Goal: Complete application form: Complete application form

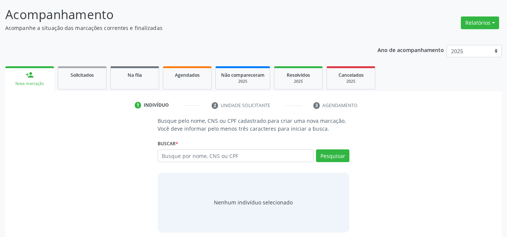
scroll to position [68, 0]
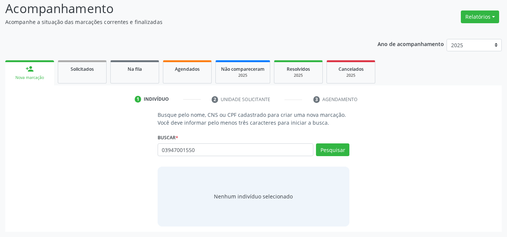
type input "03947001550"
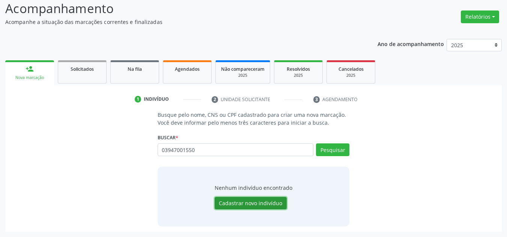
click at [243, 201] on button "Cadastrar novo indivíduo" at bounding box center [251, 203] width 72 height 13
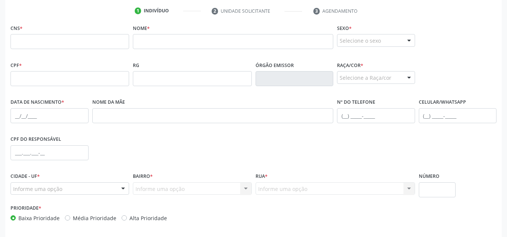
scroll to position [143, 0]
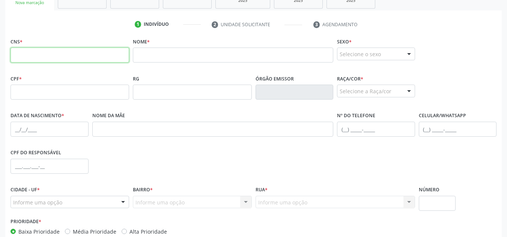
click at [110, 58] on input "text" at bounding box center [70, 55] width 119 height 15
type input "704 6001 3355 1220"
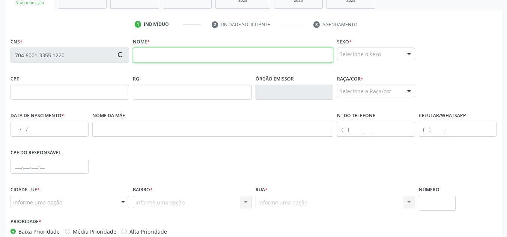
click at [167, 50] on input "text" at bounding box center [233, 55] width 200 height 15
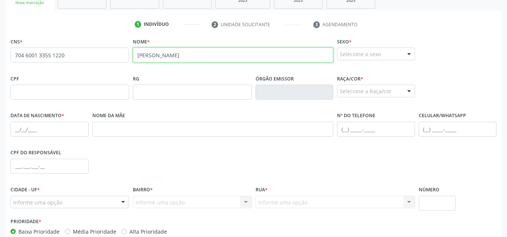
type input "[PERSON_NAME]"
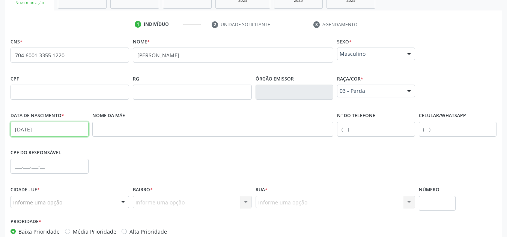
type input "[DATE]"
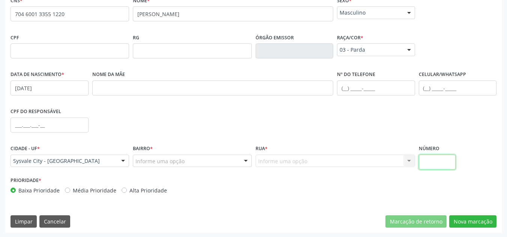
scroll to position [185, 0]
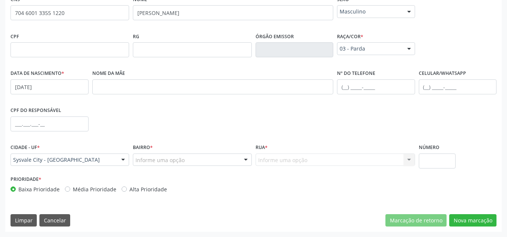
click at [167, 152] on div "Bairro * Informe uma opção Centro Bairro [GEOGRAPHIC_DATA] Centro Poeira Barro …" at bounding box center [192, 154] width 119 height 24
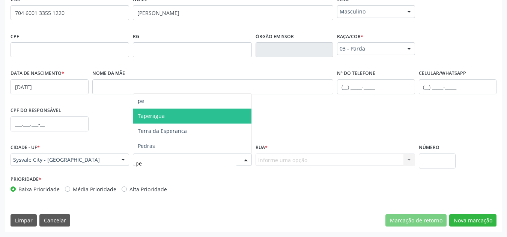
type input "p"
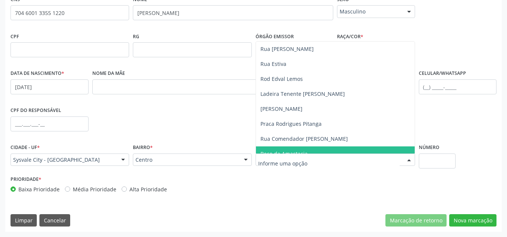
click at [325, 154] on div "[GEOGRAPHIC_DATA] Rua [PERSON_NAME] Tenente [PERSON_NAME][GEOGRAPHIC_DATA][GEOG…" at bounding box center [334, 160] width 159 height 13
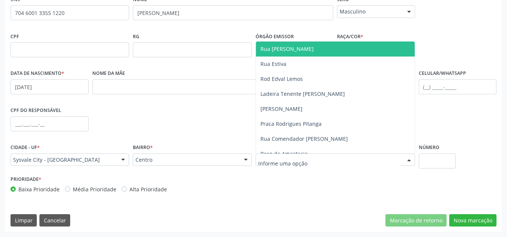
click at [334, 47] on span "Rua [PERSON_NAME]" at bounding box center [335, 49] width 159 height 15
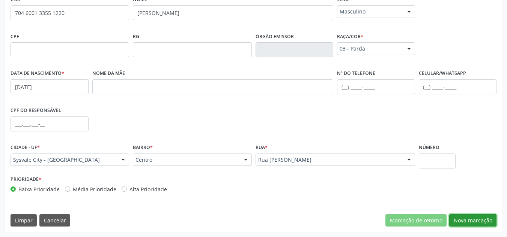
click at [471, 218] on button "Nova marcação" at bounding box center [472, 221] width 47 height 13
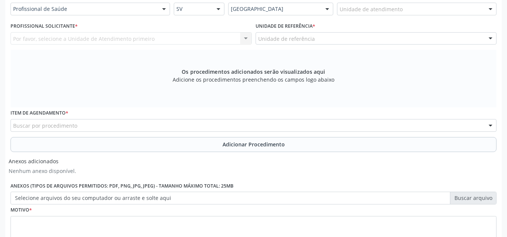
scroll to position [113, 0]
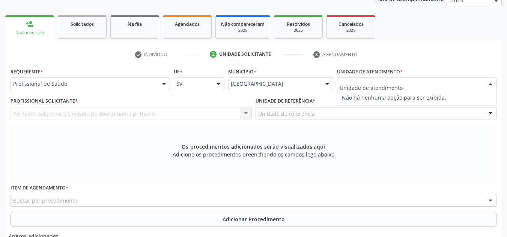
click at [393, 96] on span "Não há nenhuma opção para ser exibida." at bounding box center [416, 97] width 159 height 15
click at [390, 85] on input "text" at bounding box center [410, 87] width 141 height 15
click at [405, 67] on div "Unidade de atendimento * Nenhum resultado encontrado para: " " Não há nenhuma o…" at bounding box center [416, 78] width 159 height 24
click at [392, 77] on label "Unidade de atendimento *" at bounding box center [370, 72] width 66 height 12
click at [383, 94] on span "Não há nenhuma opção para ser exibida." at bounding box center [416, 97] width 159 height 15
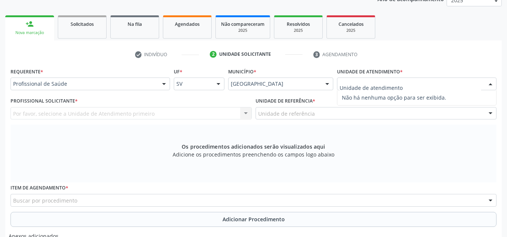
click at [304, 130] on div "Os procedimentos adicionados serão visualizados aqui Adicione os procedimentos …" at bounding box center [254, 154] width 486 height 58
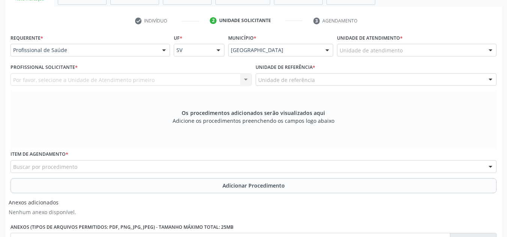
scroll to position [188, 0]
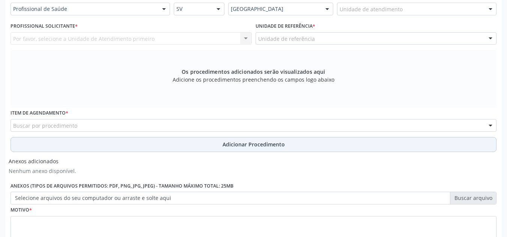
click at [224, 144] on span "Adicionar Procedimento" at bounding box center [253, 145] width 62 height 8
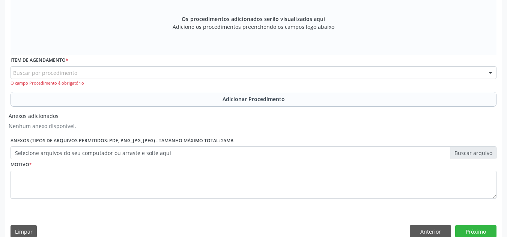
scroll to position [252, 0]
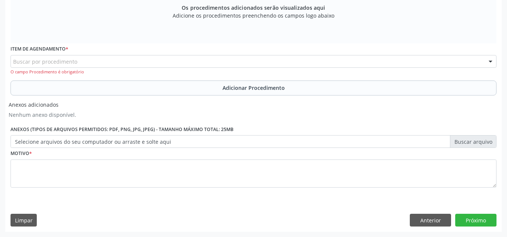
click at [131, 147] on label "Selecione arquivos do seu computador ou arraste e solte aqui" at bounding box center [254, 141] width 486 height 13
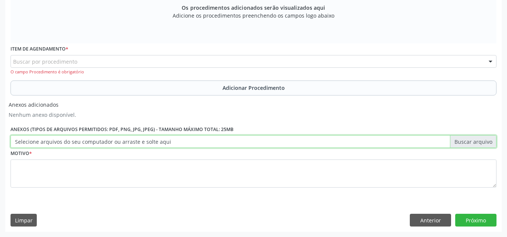
click at [131, 147] on input "Selecione arquivos do seu computador ou arraste e solte aqui" at bounding box center [254, 141] width 486 height 13
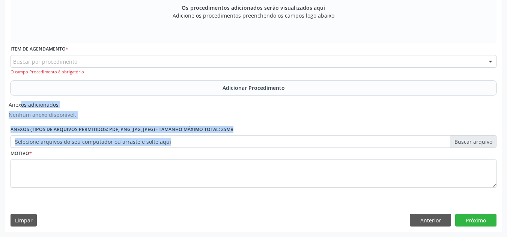
drag, startPoint x: 7, startPoint y: 107, endPoint x: 264, endPoint y: 141, distance: 260.0
click at [264, 141] on div "Requerente * Profissional de Saúde Profissional de Saúde Paciente Nenhum result…" at bounding box center [253, 79] width 496 height 305
click at [245, 119] on div "Anexos adicionados Nenhum anexo disponível. Anexos (Tipos de arquivos permitido…" at bounding box center [254, 123] width 490 height 50
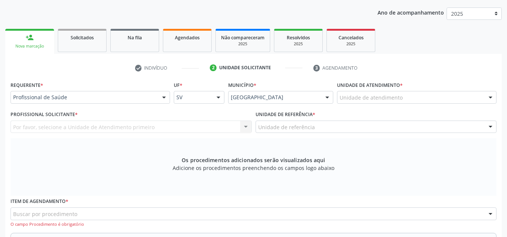
scroll to position [113, 0]
